Goal: Information Seeking & Learning: Learn about a topic

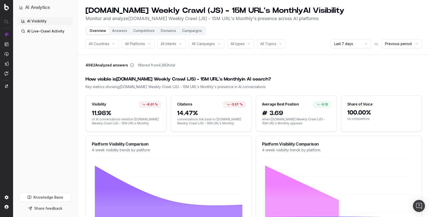
scroll to position [6, 0]
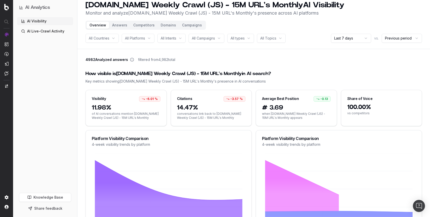
click at [7, 37] on div at bounding box center [7, 53] width 4 height 43
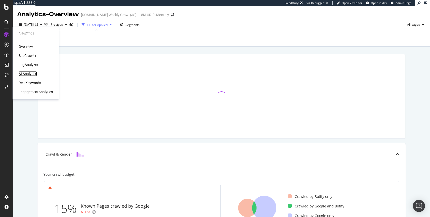
click at [28, 73] on div "AI Analytics" at bounding box center [28, 73] width 18 height 5
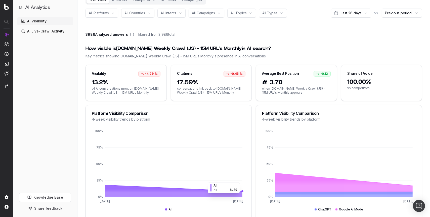
scroll to position [29, 0]
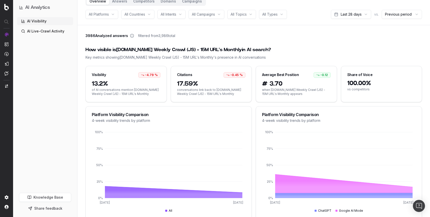
click at [372, 81] on span "100.00%" at bounding box center [381, 83] width 69 height 8
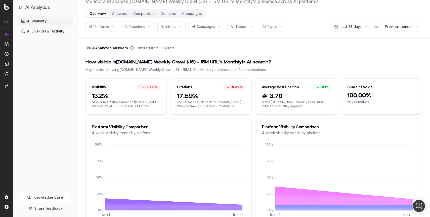
scroll to position [17, 0]
click at [140, 12] on button "Competitors" at bounding box center [143, 13] width 27 height 7
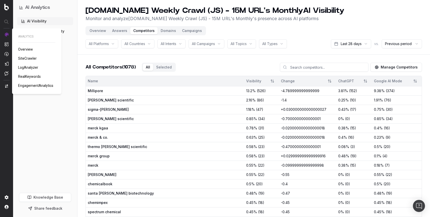
click at [8, 34] on img at bounding box center [7, 34] width 4 height 4
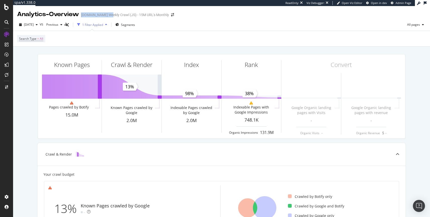
drag, startPoint x: 113, startPoint y: 13, endPoint x: 85, endPoint y: 14, distance: 28.2
click at [85, 14] on div "[DOMAIN_NAME] Weekly Crawl (JS) - 15M URL's Monthly" at bounding box center [125, 14] width 88 height 5
copy div "[DOMAIN_NAME]"
